Goal: Navigation & Orientation: Find specific page/section

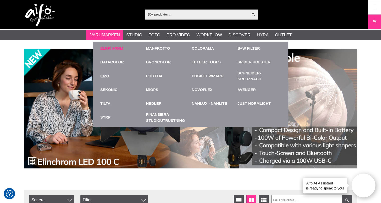
click at [115, 47] on link "Elinchrom" at bounding box center [111, 49] width 23 height 6
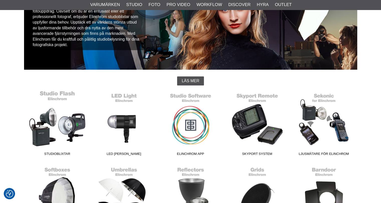
scroll to position [75, 0]
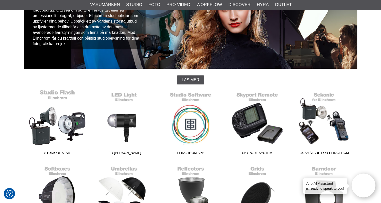
click at [62, 123] on link "Studioblixtar" at bounding box center [57, 123] width 67 height 68
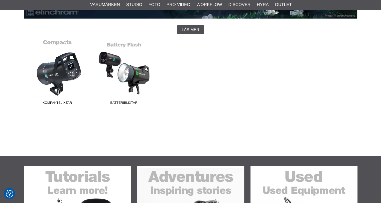
scroll to position [125, 0]
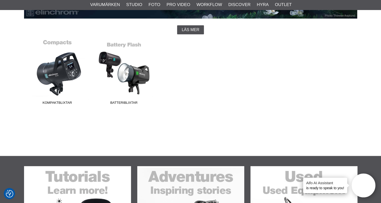
click at [63, 79] on link "Kompaktblixtar" at bounding box center [57, 73] width 67 height 68
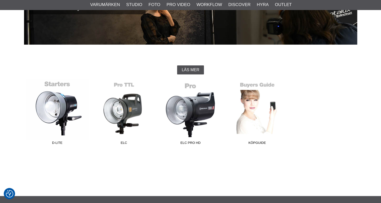
scroll to position [100, 0]
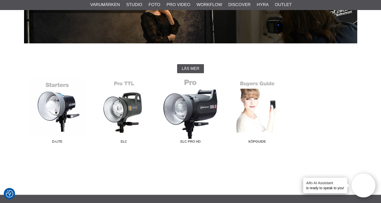
click at [194, 105] on link "ELC Pro HD" at bounding box center [190, 112] width 67 height 68
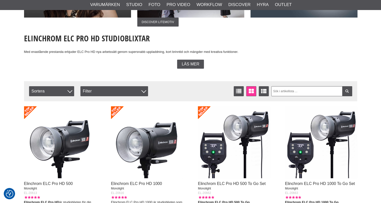
scroll to position [125, 0]
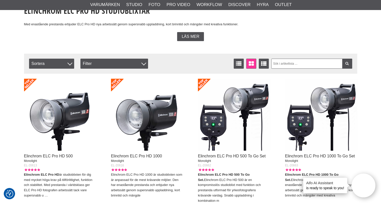
click at [72, 114] on img at bounding box center [60, 115] width 72 height 72
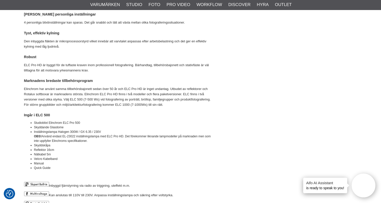
scroll to position [1002, 0]
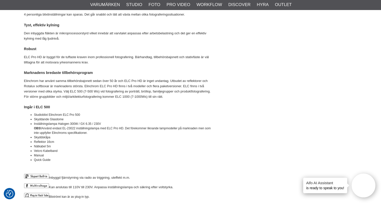
click at [72, 150] on li "Velcro Kabelband" at bounding box center [123, 151] width 179 height 5
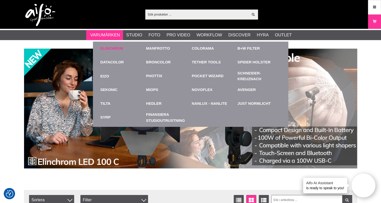
click at [112, 49] on link "Elinchrom" at bounding box center [111, 49] width 23 height 6
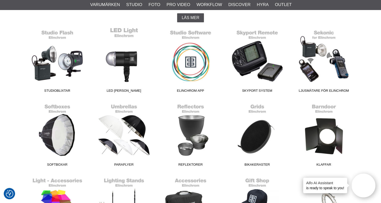
scroll to position [125, 0]
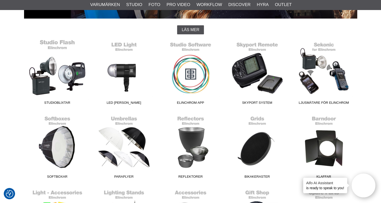
click at [56, 77] on link "Studioblixtar" at bounding box center [57, 73] width 67 height 68
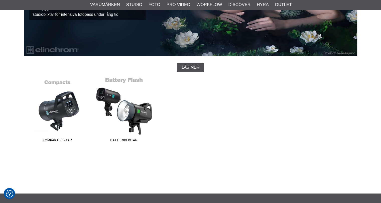
scroll to position [100, 0]
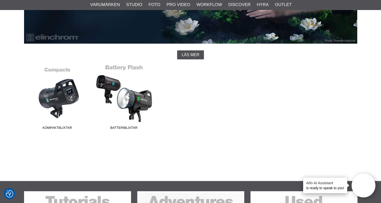
click at [121, 95] on link "Batteriblixtar" at bounding box center [124, 98] width 67 height 68
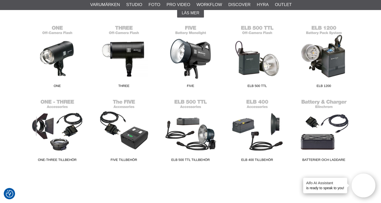
scroll to position [175, 0]
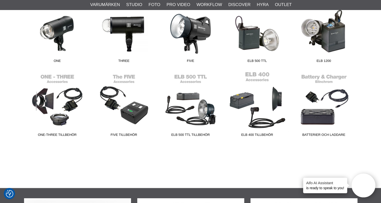
click at [256, 101] on link "ELB 400 Tillbehör" at bounding box center [257, 105] width 67 height 68
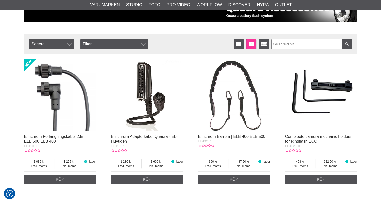
scroll to position [125, 0]
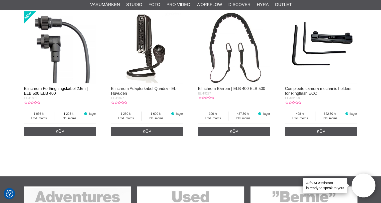
click at [39, 89] on link "Elinchrom Förlängningskabel 2.5m | ELB 500 ELB 400" at bounding box center [56, 90] width 64 height 9
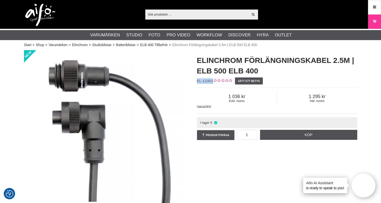
drag, startPoint x: 212, startPoint y: 80, endPoint x: 192, endPoint y: 79, distance: 19.3
click at [192, 79] on div "Elinchrom Förlängningskabel 2.5m | ELB 500 ELB 400 EL-11001 Sätt ett betyg Exkl…" at bounding box center [277, 98] width 173 height 96
copy span "EL-11001"
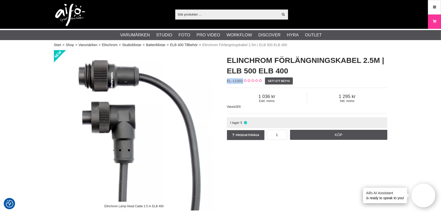
click at [234, 80] on span "EL-11001" at bounding box center [235, 81] width 16 height 4
click at [235, 80] on span "EL-11001" at bounding box center [235, 81] width 16 height 4
drag, startPoint x: 242, startPoint y: 81, endPoint x: 226, endPoint y: 79, distance: 16.4
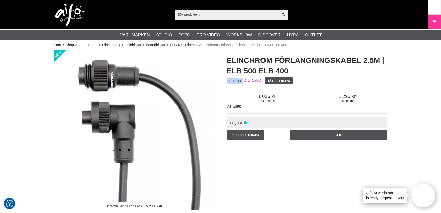
click at [226, 79] on div "Elinchrom Förlängningskabel 2.5m | ELB 500 ELB 400 EL-11001 Sätt ett betyg Exkl…" at bounding box center [306, 98] width 173 height 96
copy span "EL-11001"
